Goal: Information Seeking & Learning: Check status

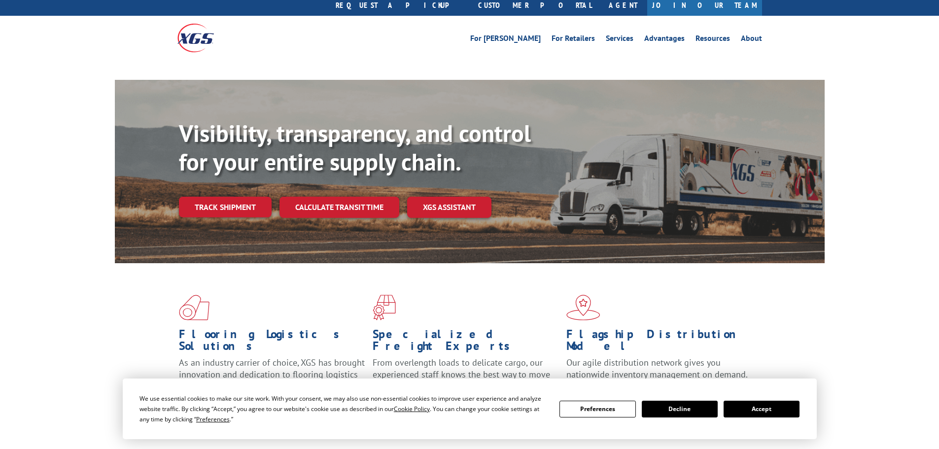
scroll to position [49, 0]
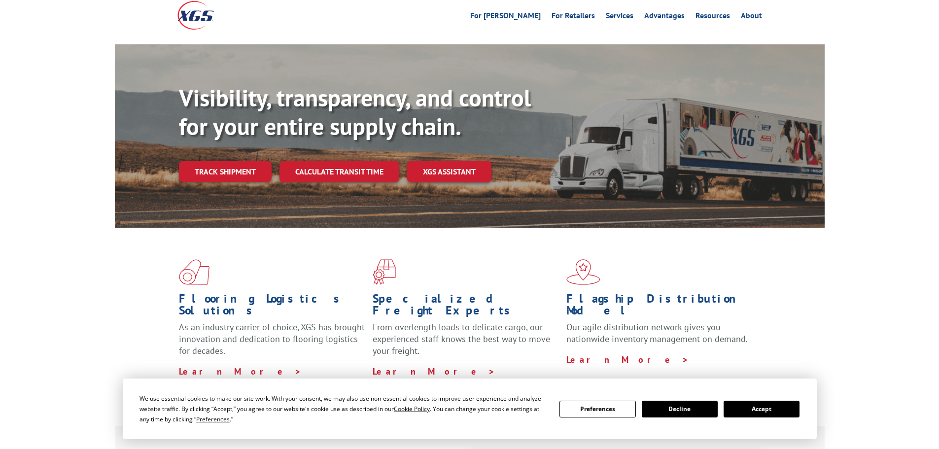
click at [757, 406] on button "Accept" at bounding box center [761, 409] width 76 height 17
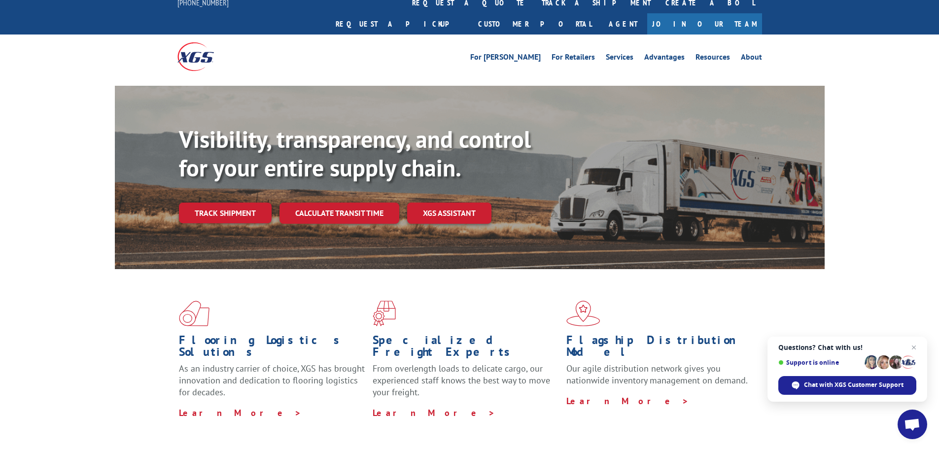
scroll to position [0, 0]
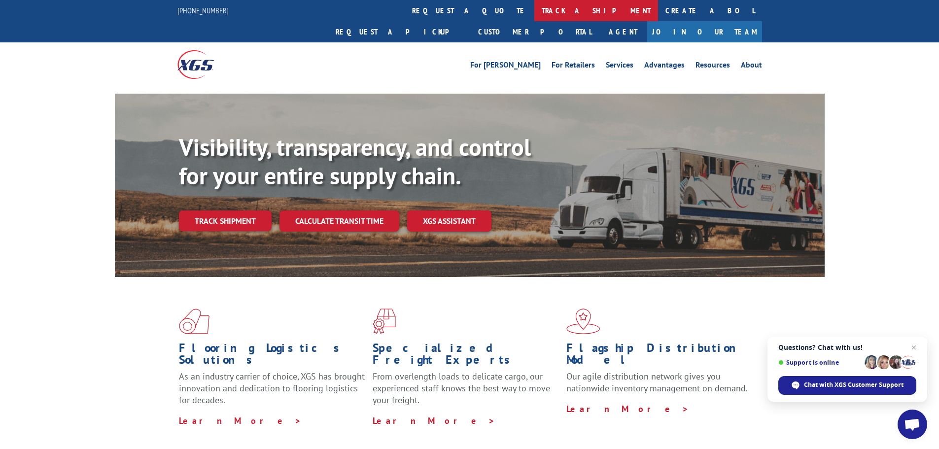
click at [534, 7] on link "track a shipment" at bounding box center [596, 10] width 124 height 21
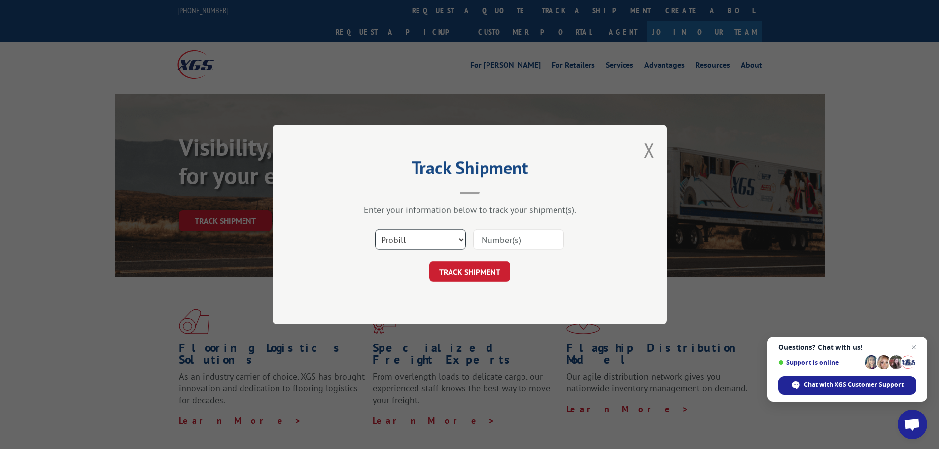
click at [437, 239] on select "Select category... Probill BOL PO" at bounding box center [420, 239] width 91 height 21
select select "bol"
click at [375, 229] on select "Select category... Probill BOL PO" at bounding box center [420, 239] width 91 height 21
click at [504, 241] on input at bounding box center [518, 239] width 91 height 21
paste input "17409150"
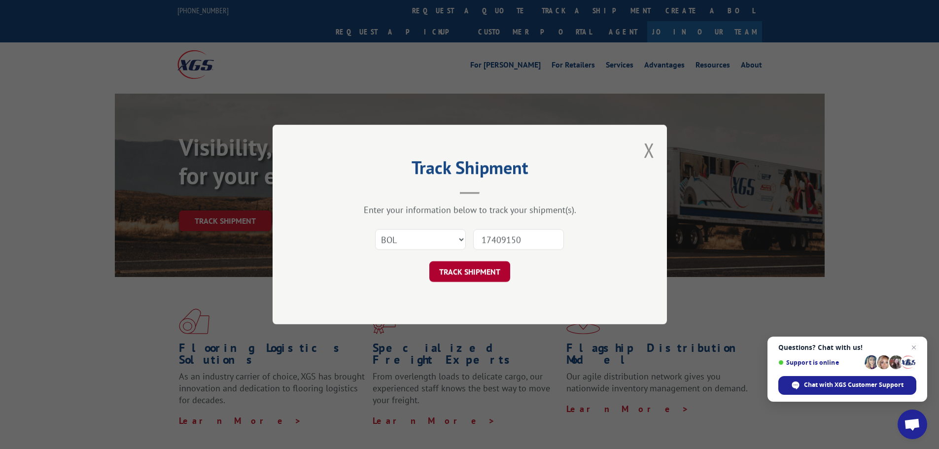
type input "17409150"
drag, startPoint x: 474, startPoint y: 274, endPoint x: 464, endPoint y: 275, distance: 9.5
click at [473, 274] on button "TRACK SHIPMENT" at bounding box center [469, 271] width 81 height 21
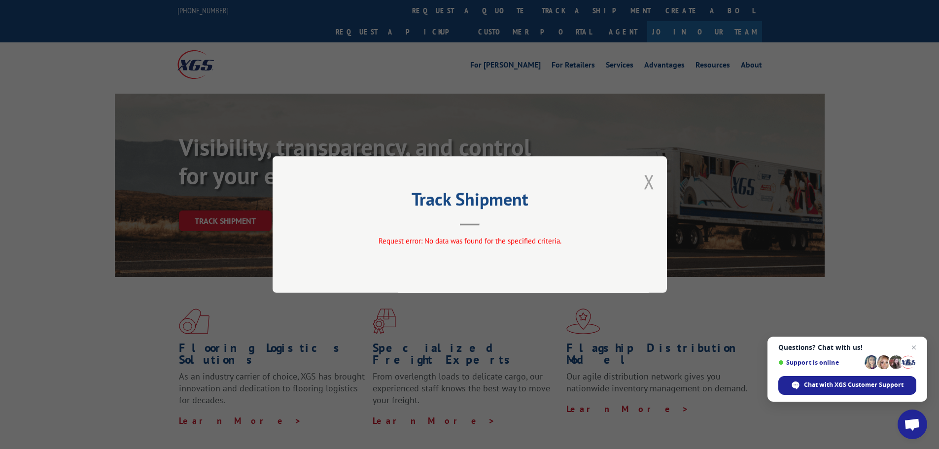
click at [650, 186] on button "Close modal" at bounding box center [649, 182] width 11 height 26
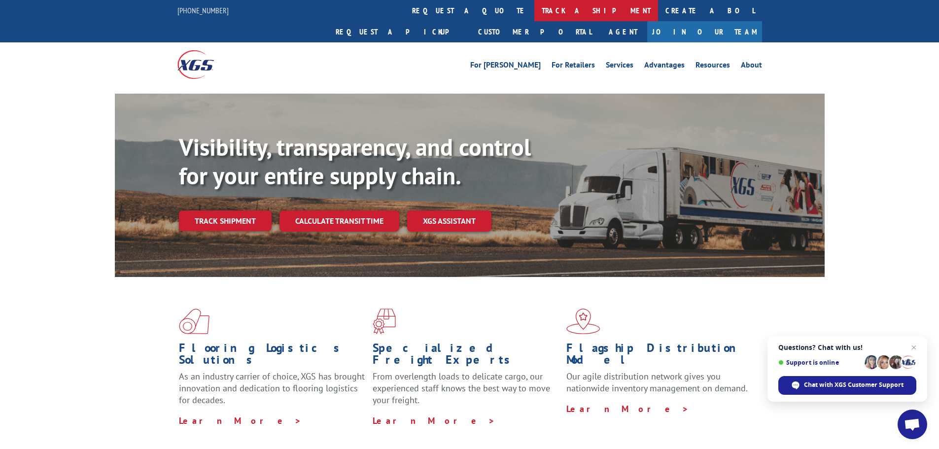
click at [534, 17] on link "track a shipment" at bounding box center [596, 10] width 124 height 21
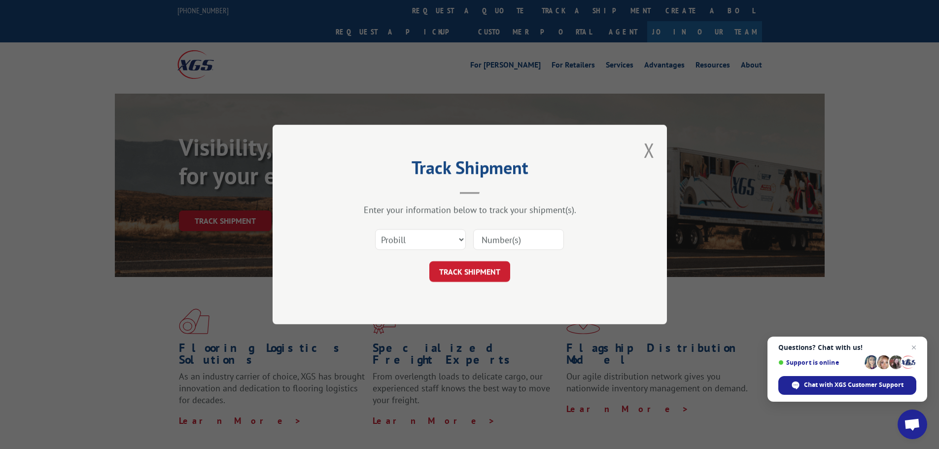
click at [504, 238] on input at bounding box center [518, 239] width 91 height 21
paste input "17409150"
type input "17409150"
click at [472, 274] on button "TRACK SHIPMENT" at bounding box center [469, 271] width 81 height 21
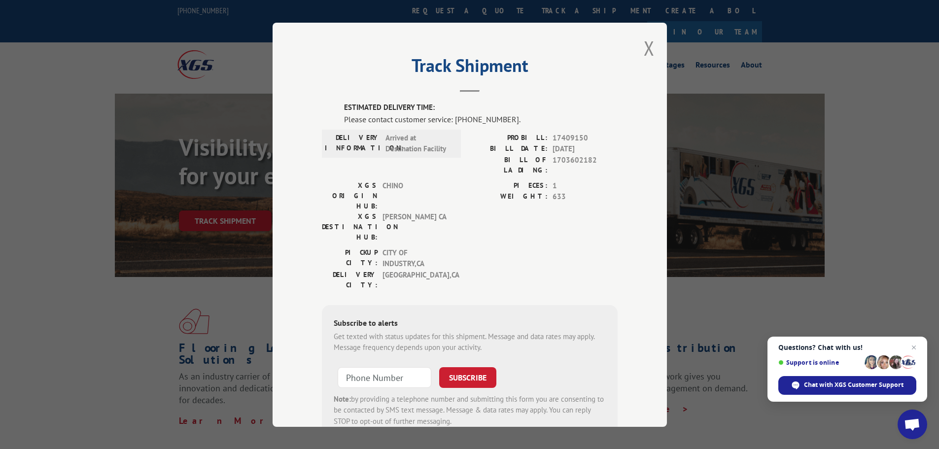
drag, startPoint x: 642, startPoint y: 50, endPoint x: 332, endPoint y: 54, distance: 309.5
click at [644, 50] on button "Close modal" at bounding box center [649, 48] width 11 height 26
